Goal: Task Accomplishment & Management: Complete application form

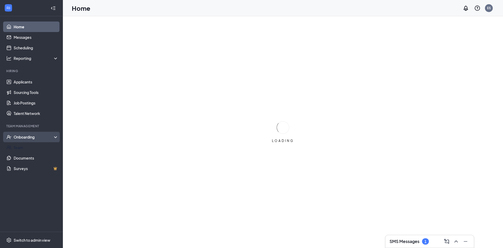
click at [32, 134] on div "Onboarding" at bounding box center [34, 136] width 40 height 5
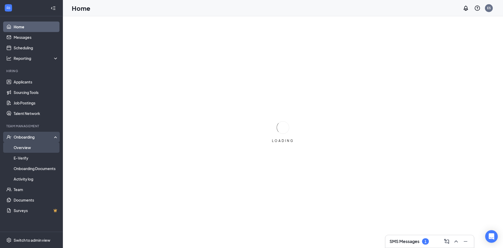
click at [29, 148] on link "Overview" at bounding box center [36, 147] width 45 height 10
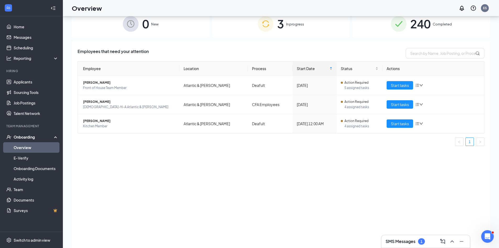
scroll to position [24, 0]
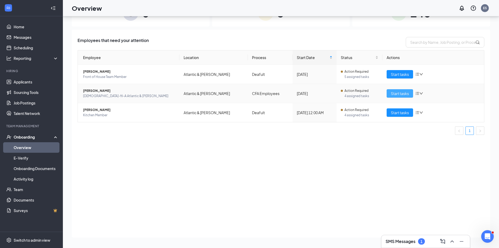
click at [389, 89] on button "Start tasks" at bounding box center [400, 93] width 26 height 8
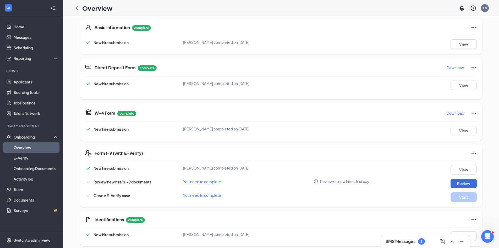
scroll to position [85, 0]
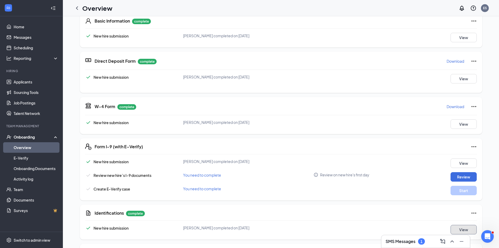
click at [466, 226] on button "View" at bounding box center [464, 229] width 26 height 9
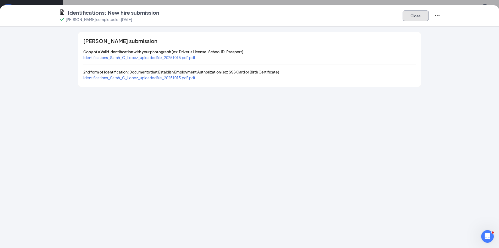
click at [410, 14] on button "Close" at bounding box center [416, 15] width 26 height 10
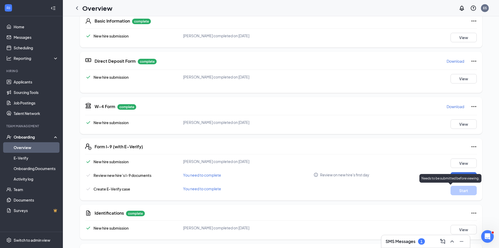
click at [468, 176] on p "Needs to be submitted before viewing." at bounding box center [451, 178] width 58 height 4
click at [465, 172] on button "Review" at bounding box center [464, 176] width 26 height 9
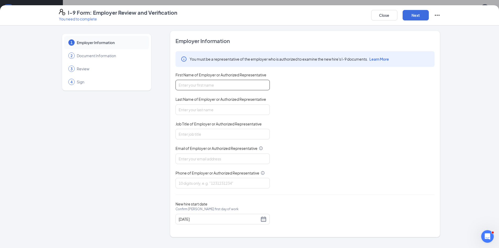
click at [219, 84] on input "First Name of Employer or Authorized Representative" at bounding box center [223, 85] width 94 height 10
type input "Eidrea"
type input "[PERSON_NAME]"
type input "HR"
type input "[DOMAIN_NAME][EMAIL_ADDRESS][DOMAIN_NAME]"
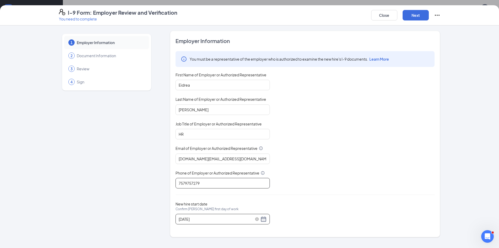
type input "7579757279"
click at [200, 220] on input "[DATE]" at bounding box center [219, 219] width 81 height 6
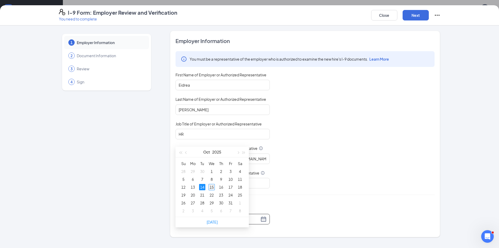
type input "[DATE]"
click at [212, 187] on div "15" at bounding box center [212, 187] width 6 height 6
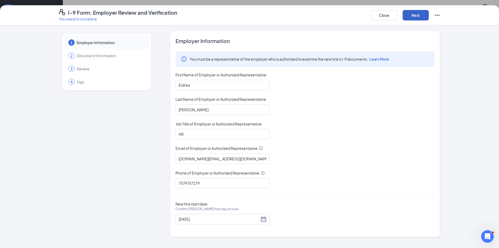
click at [418, 18] on button "Next" at bounding box center [416, 15] width 26 height 10
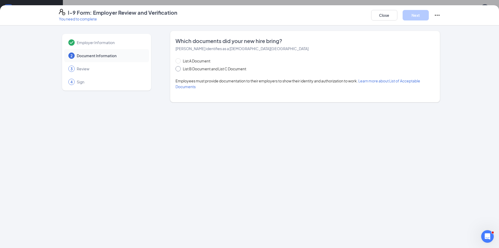
click at [182, 69] on span "List B Document and List C Document" at bounding box center [215, 69] width 68 height 6
click at [179, 69] on input "List B Document and List C Document" at bounding box center [178, 68] width 4 height 4
radio input "true"
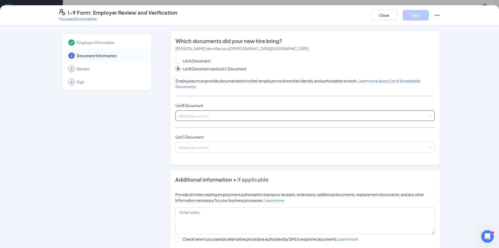
click at [189, 114] on input "search" at bounding box center [303, 115] width 249 height 8
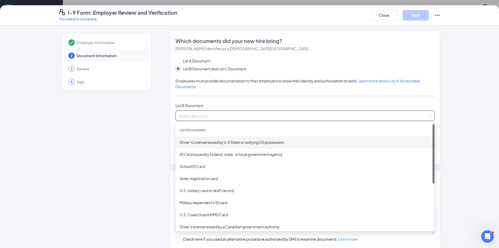
click at [193, 145] on div "Driver’s License issued by U.S State or outlying US possession" at bounding box center [305, 142] width 259 height 12
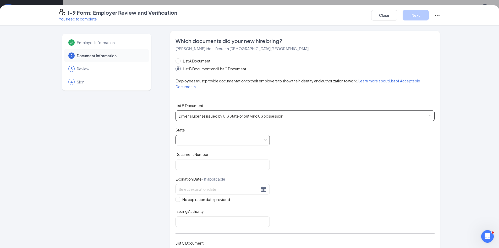
click at [203, 140] on span at bounding box center [223, 140] width 88 height 10
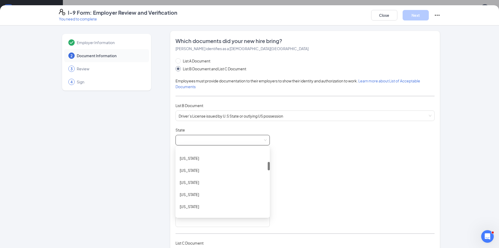
scroll to position [131, 0]
click at [201, 169] on div "[US_STATE]" at bounding box center [223, 170] width 86 height 6
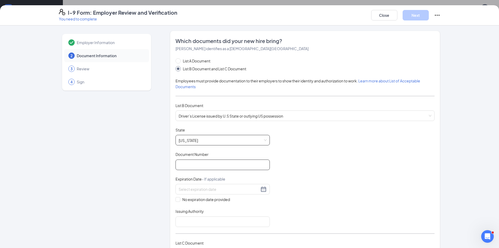
click at [189, 163] on input "Document Number" at bounding box center [223, 164] width 94 height 10
type input "L120-794-00-641-0"
click at [212, 188] on input at bounding box center [219, 189] width 81 height 6
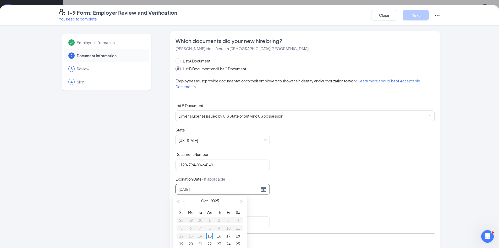
click at [214, 188] on input "[DATE]" at bounding box center [219, 189] width 81 height 6
type input "[DATE]"
click at [317, 182] on div "Document Title Driver’s License issued by U.S State or outlying US possession S…" at bounding box center [305, 177] width 259 height 100
click at [228, 189] on input at bounding box center [219, 189] width 81 height 6
type input "04"
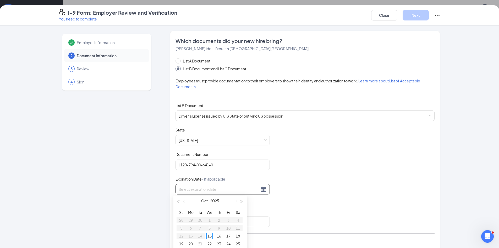
click at [373, 158] on div "Document Title Driver’s License issued by U.S State or outlying US possession S…" at bounding box center [305, 177] width 259 height 100
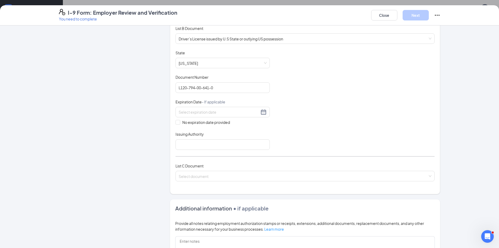
scroll to position [79, 0]
click at [352, 105] on div "Document Title Driver’s License issued by U.S State or outlying US possession S…" at bounding box center [305, 98] width 259 height 100
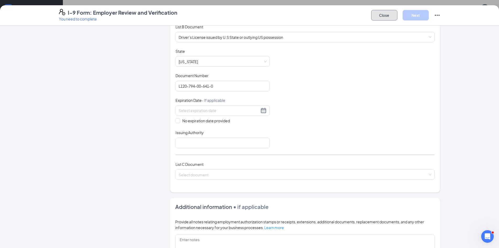
click at [391, 17] on button "Close" at bounding box center [384, 15] width 26 height 10
